Goal: Information Seeking & Learning: Learn about a topic

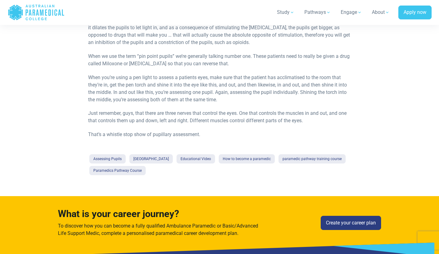
scroll to position [491, 0]
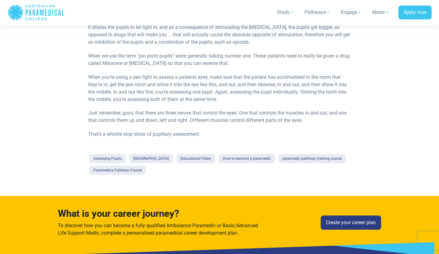
click at [139, 122] on p "Just remember, guys, that there are three nerves that control the eyes. One tha…" at bounding box center [219, 116] width 263 height 15
click at [113, 163] on link "Assessing Pupils" at bounding box center [107, 158] width 36 height 9
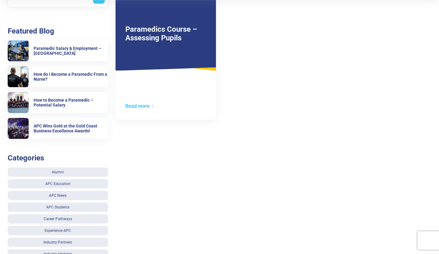
click at [149, 158] on div "Paramedics Course – Assessing Pupils Read more" at bounding box center [273, 131] width 323 height 288
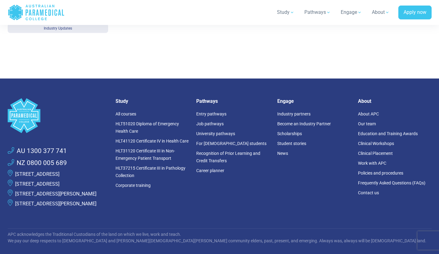
scroll to position [379, 0]
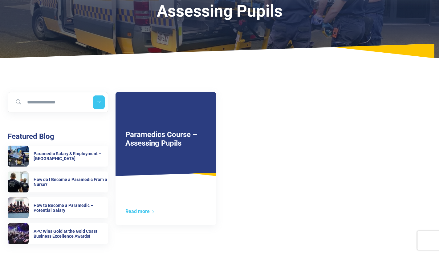
scroll to position [0, 0]
